Goal: Entertainment & Leisure: Consume media (video, audio)

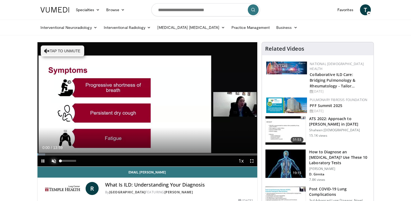
click at [54, 161] on span "Video Player" at bounding box center [53, 160] width 11 height 11
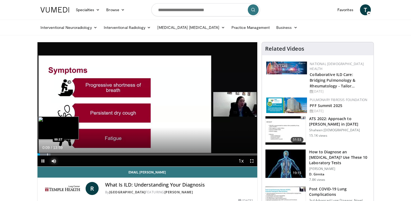
click at [47, 154] on div "Progress Bar" at bounding box center [47, 154] width 1 height 2
click at [61, 154] on div "Loaded : 16.66% 01:33 01:33" at bounding box center [148, 154] width 220 height 2
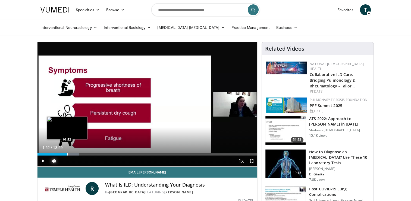
click at [67, 153] on div "Progress Bar" at bounding box center [67, 154] width 1 height 2
click at [77, 153] on div "Loaded : 21.42% 02:32 02:31" at bounding box center [148, 152] width 220 height 5
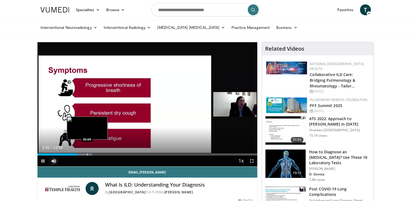
click at [87, 153] on div "Progress Bar" at bounding box center [87, 154] width 1 height 2
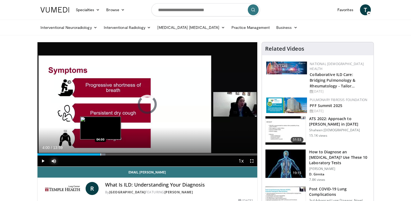
click at [101, 154] on div "Progress Bar" at bounding box center [101, 154] width 1 height 2
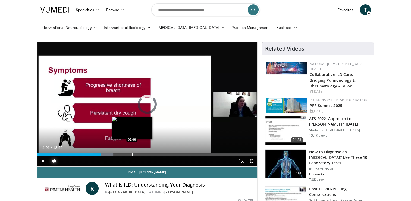
click at [132, 154] on div "Progress Bar" at bounding box center [132, 154] width 1 height 2
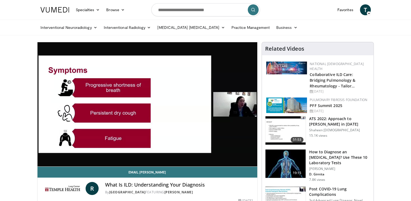
click at [146, 153] on div "10 seconds Tap to unmute" at bounding box center [148, 104] width 220 height 124
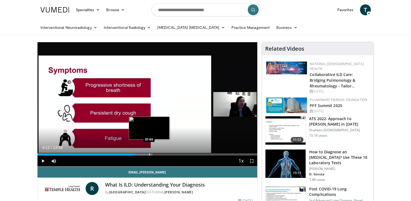
click at [149, 153] on div "Progress Bar" at bounding box center [149, 154] width 1 height 2
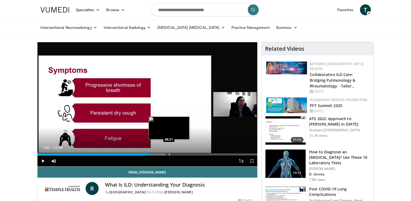
click at [169, 154] on div "Progress Bar" at bounding box center [169, 154] width 1 height 2
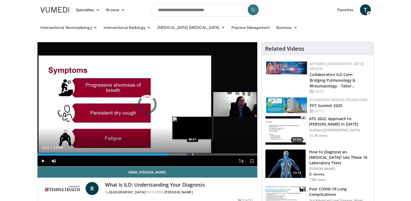
click at [193, 155] on div "Progress Bar" at bounding box center [193, 154] width 1 height 2
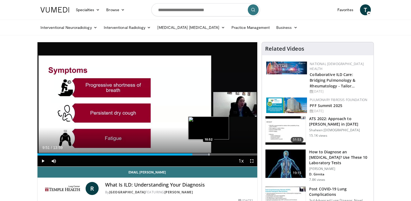
click at [209, 154] on div "Progress Bar" at bounding box center [209, 154] width 1 height 2
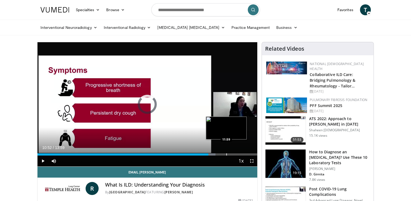
click at [226, 153] on div "Progress Bar" at bounding box center [226, 154] width 1 height 2
